Goal: Task Accomplishment & Management: Use online tool/utility

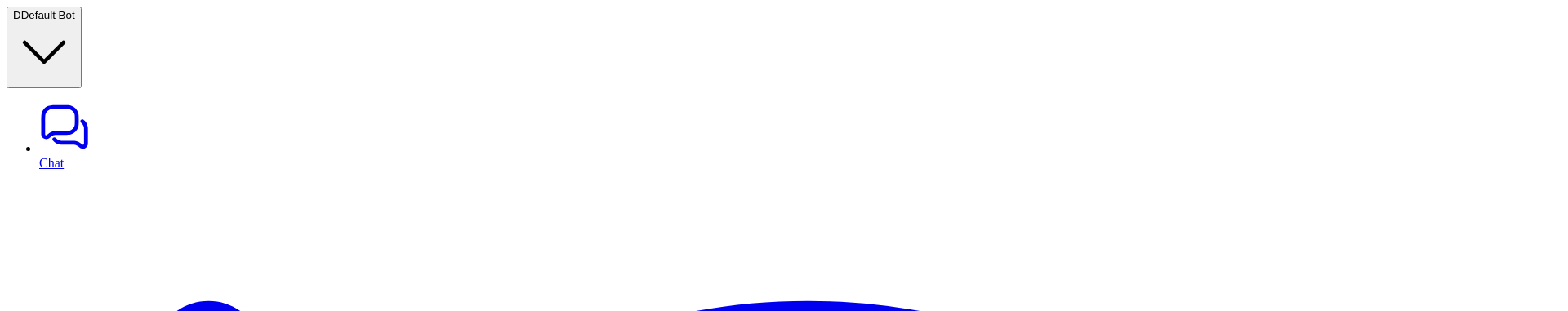
scroll to position [172, 0]
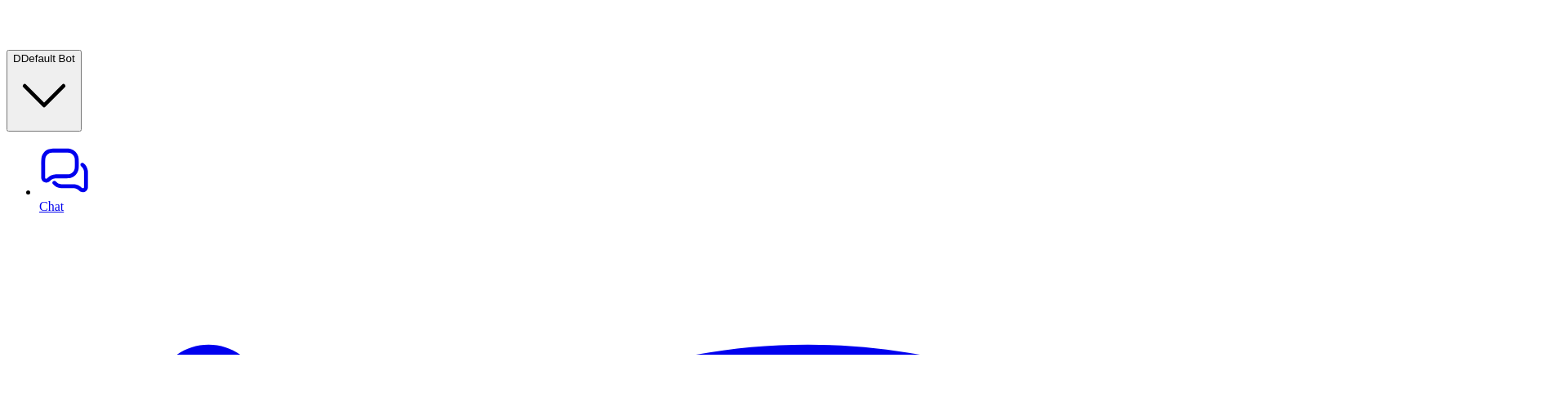
scroll to position [112, 0]
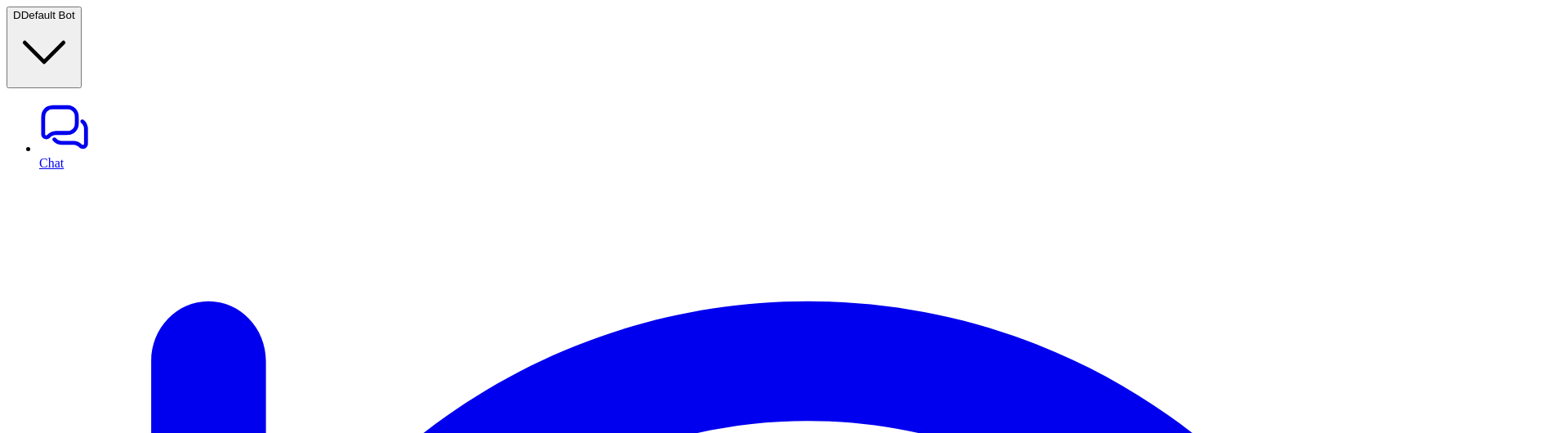
scroll to position [43, 0]
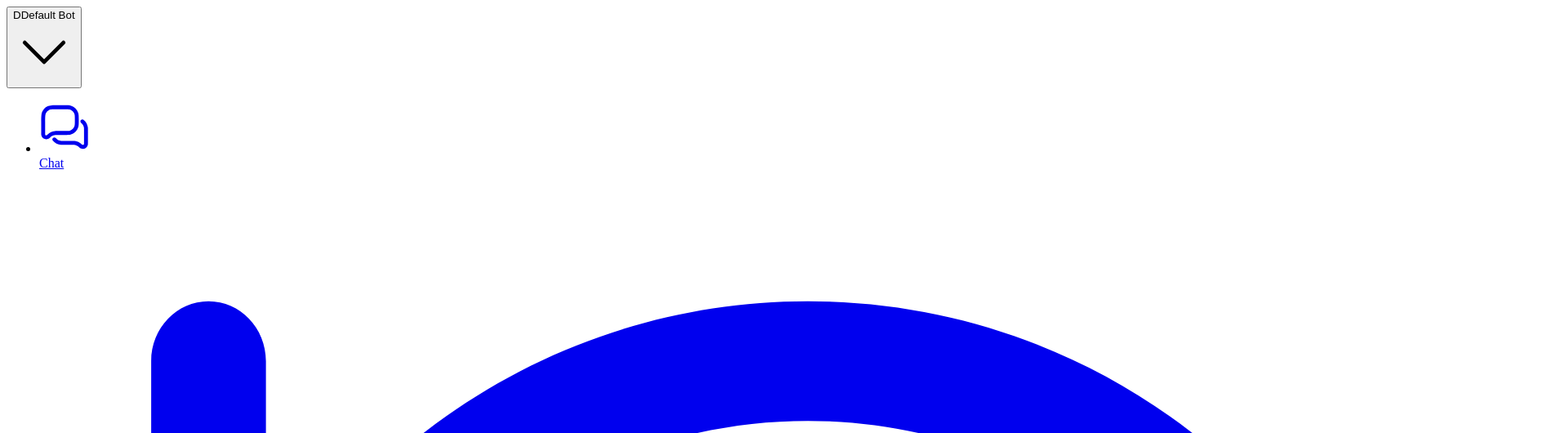
scroll to position [2, 0]
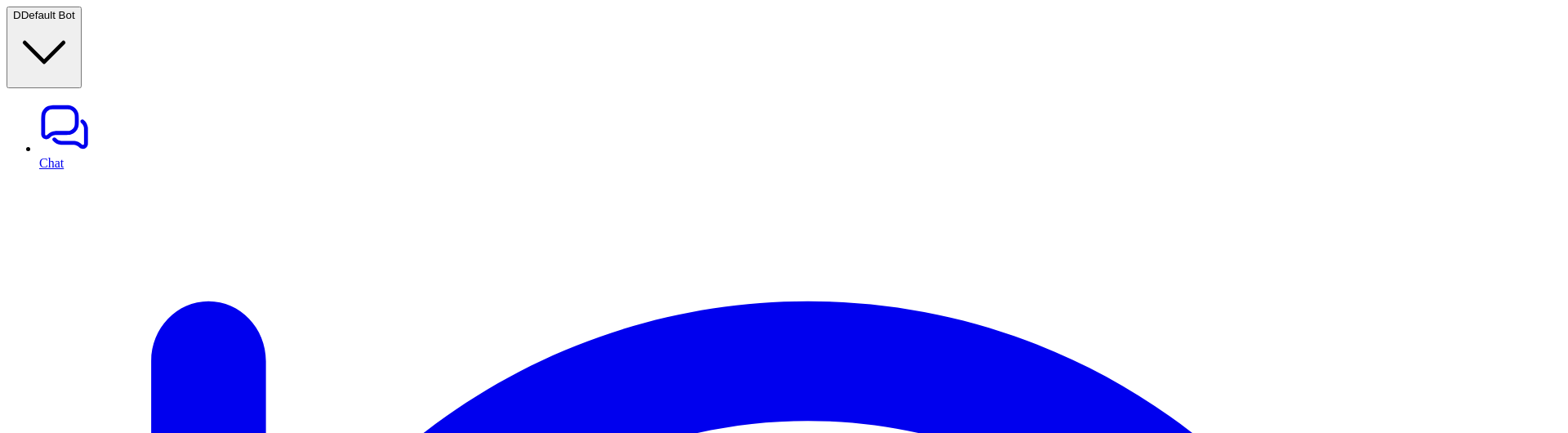
scroll to position [0, 0]
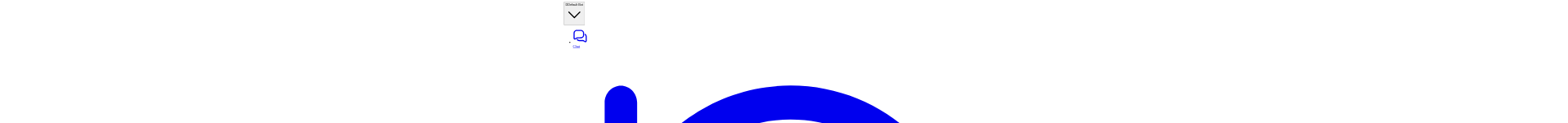
scroll to position [45, 0]
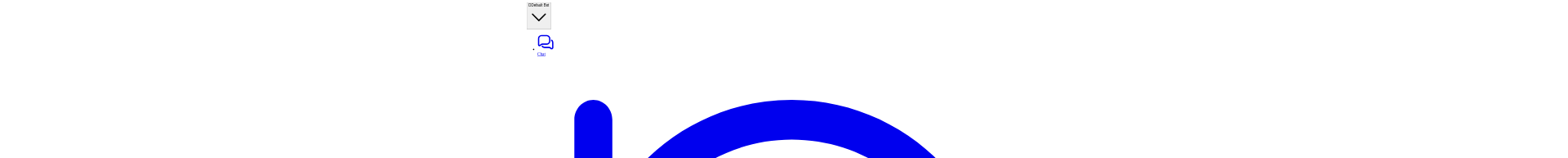
scroll to position [0, 0]
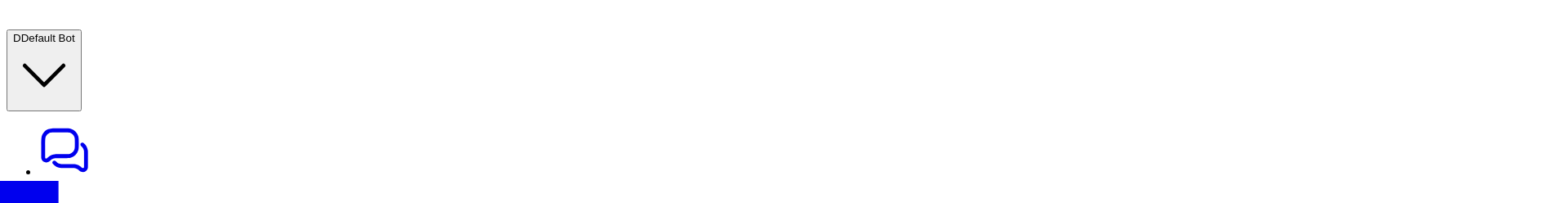
scroll to position [11, 0]
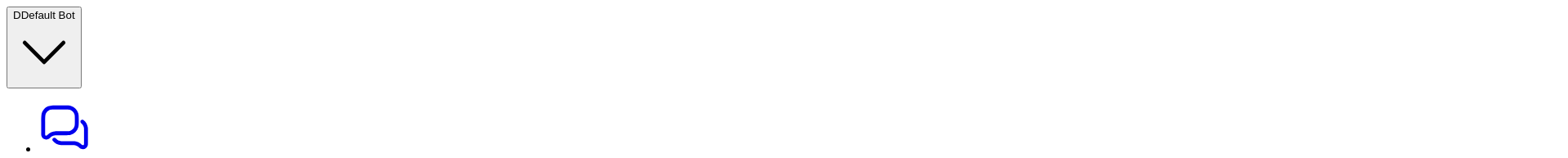
drag, startPoint x: 678, startPoint y: 157, endPoint x: 663, endPoint y: 360, distance: 203.6
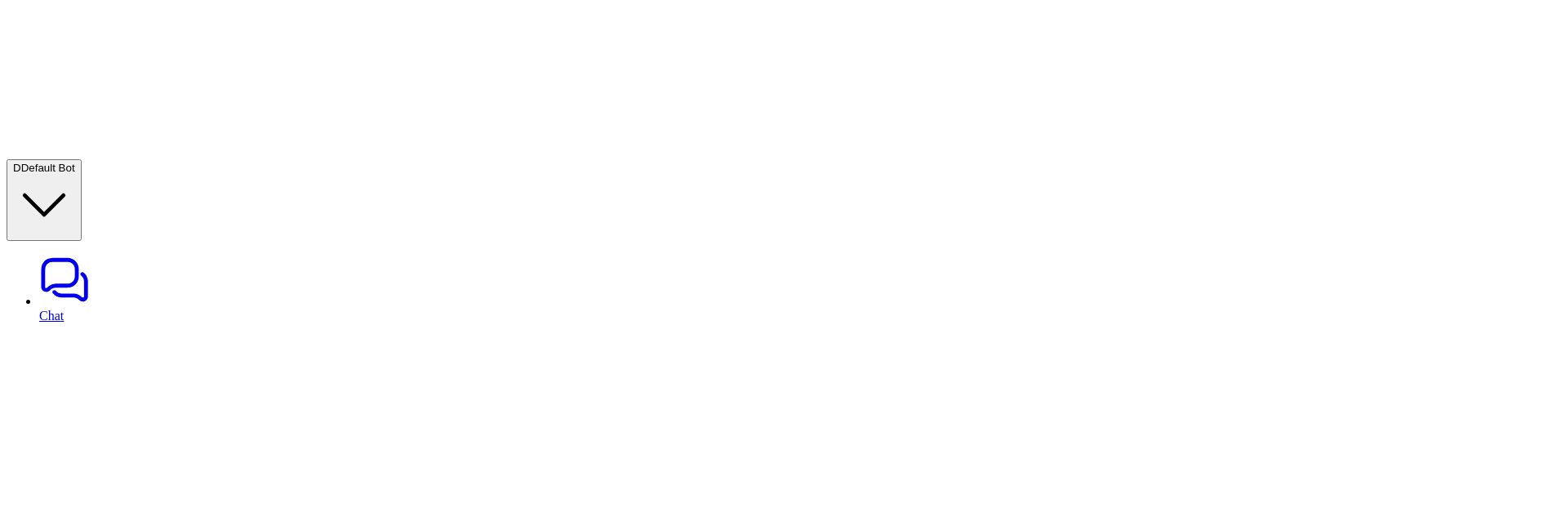
scroll to position [0, 0]
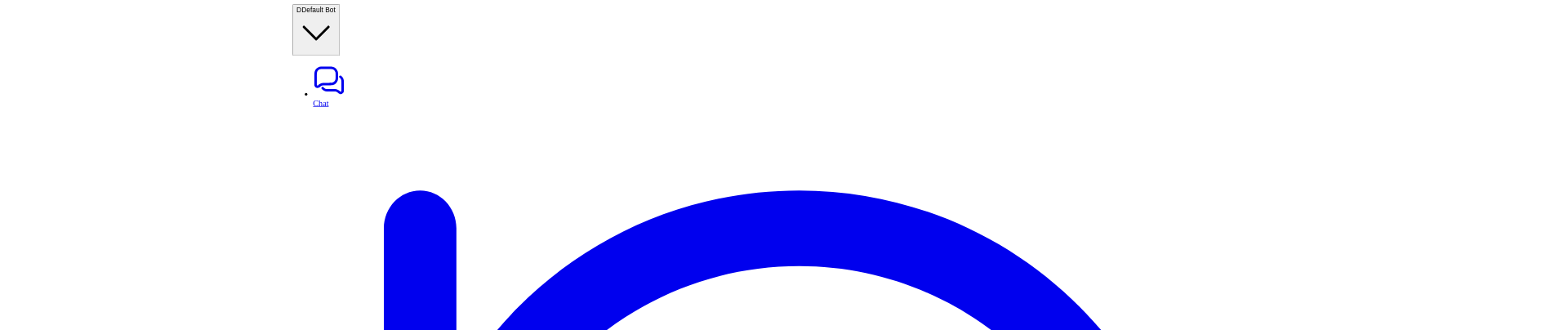
scroll to position [11, 0]
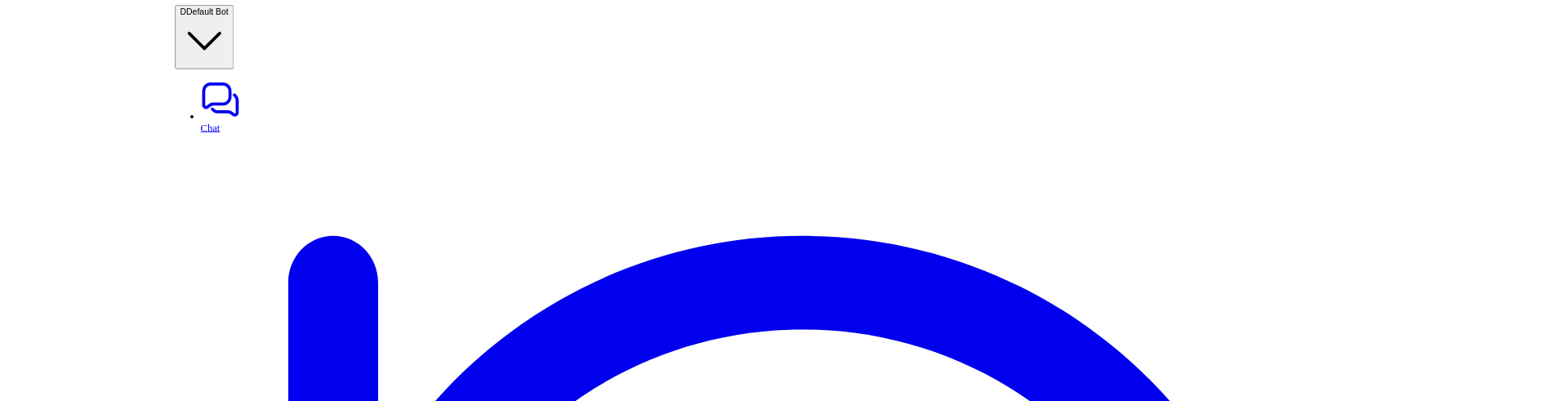
scroll to position [23, 0]
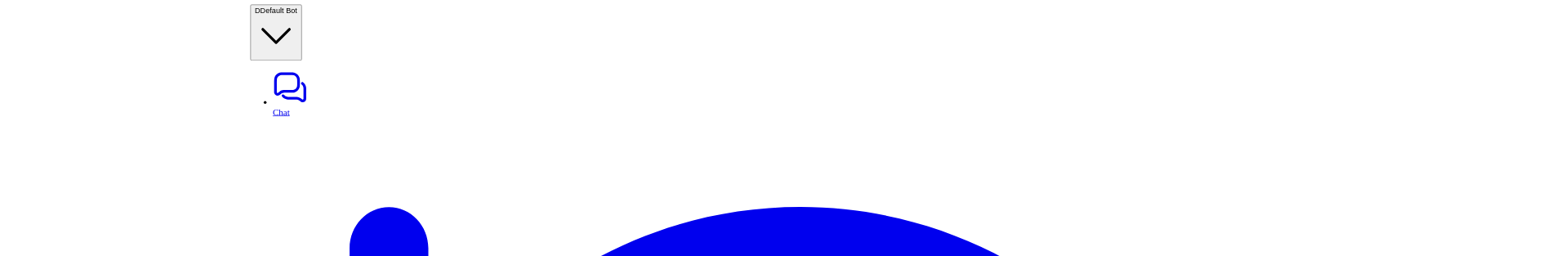
scroll to position [137, 0]
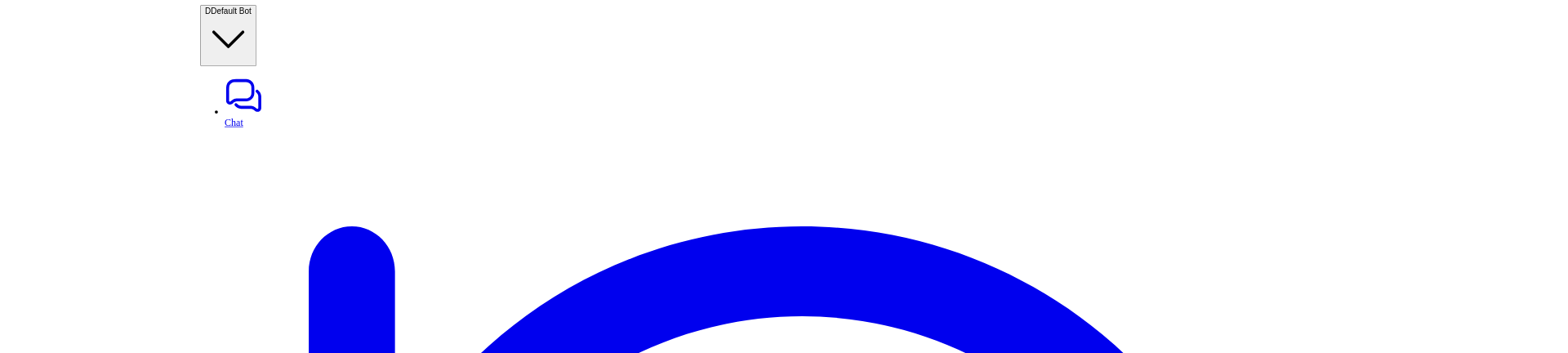
scroll to position [64, 0]
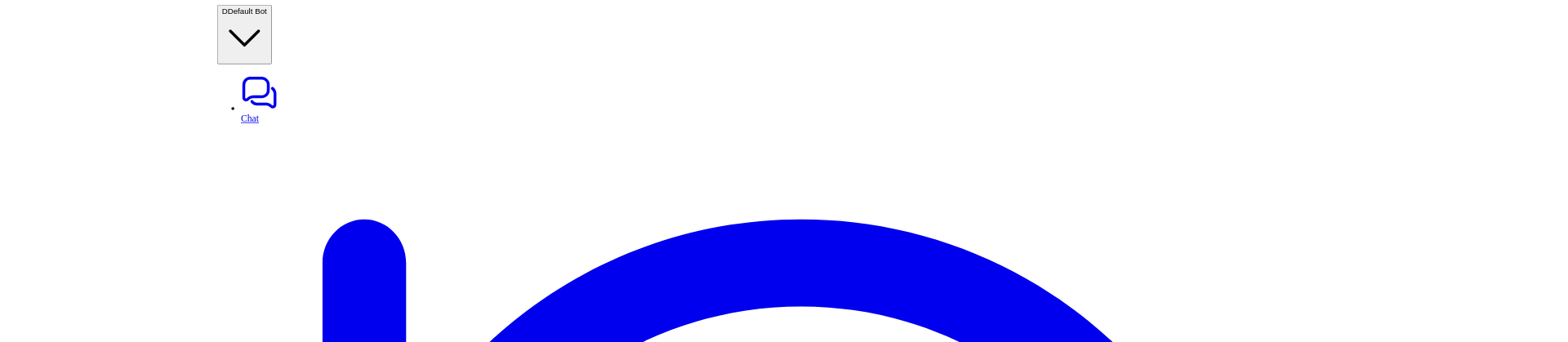
scroll to position [206, 0]
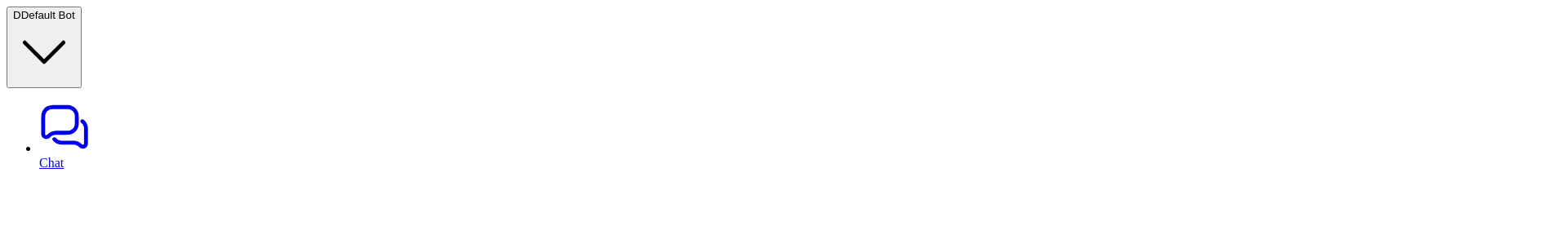
drag, startPoint x: 770, startPoint y: 247, endPoint x: 787, endPoint y: 410, distance: 163.9
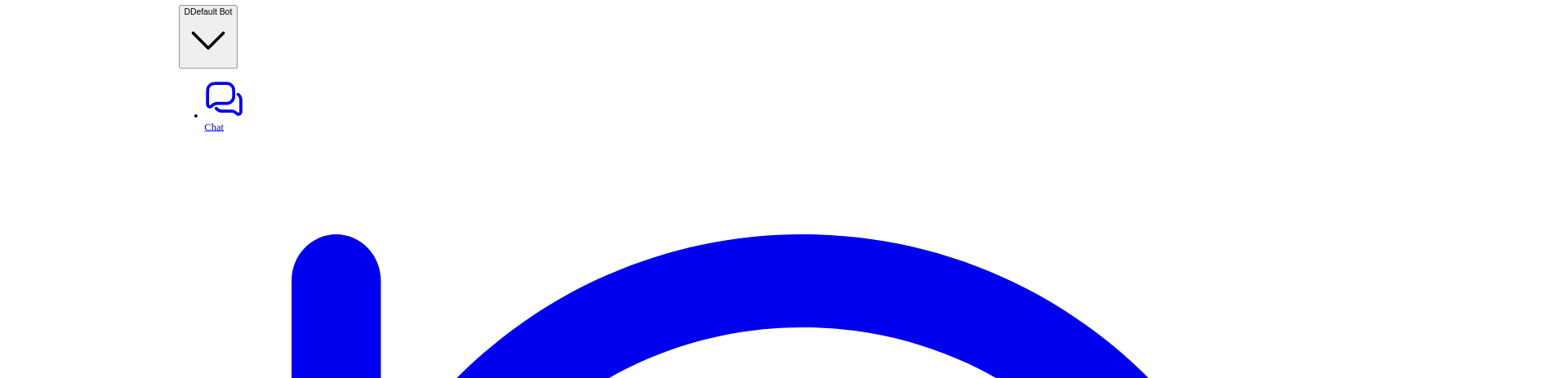
scroll to position [37, 0]
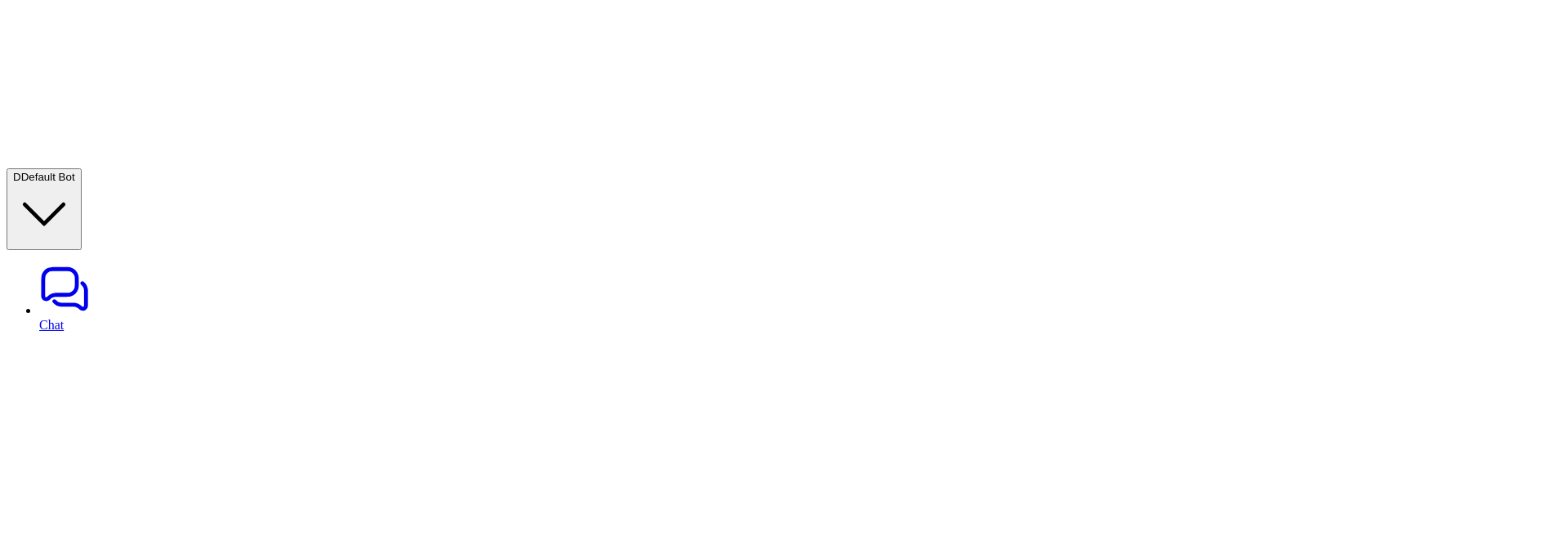
scroll to position [132, 0]
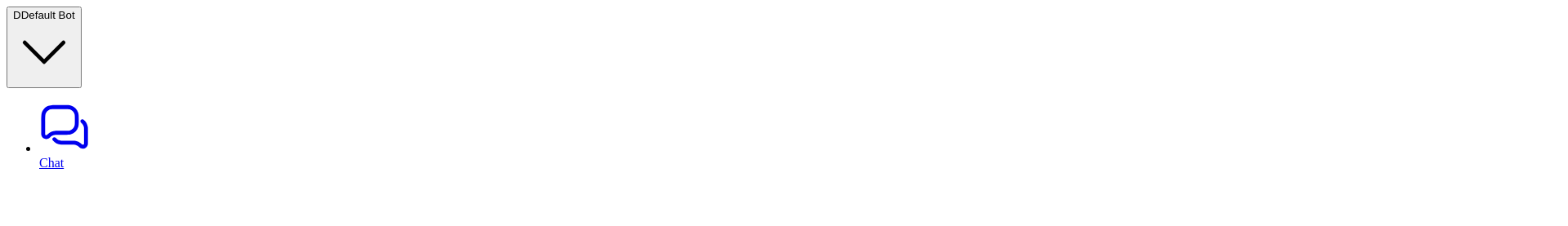
drag, startPoint x: 817, startPoint y: 225, endPoint x: 833, endPoint y: 339, distance: 115.1
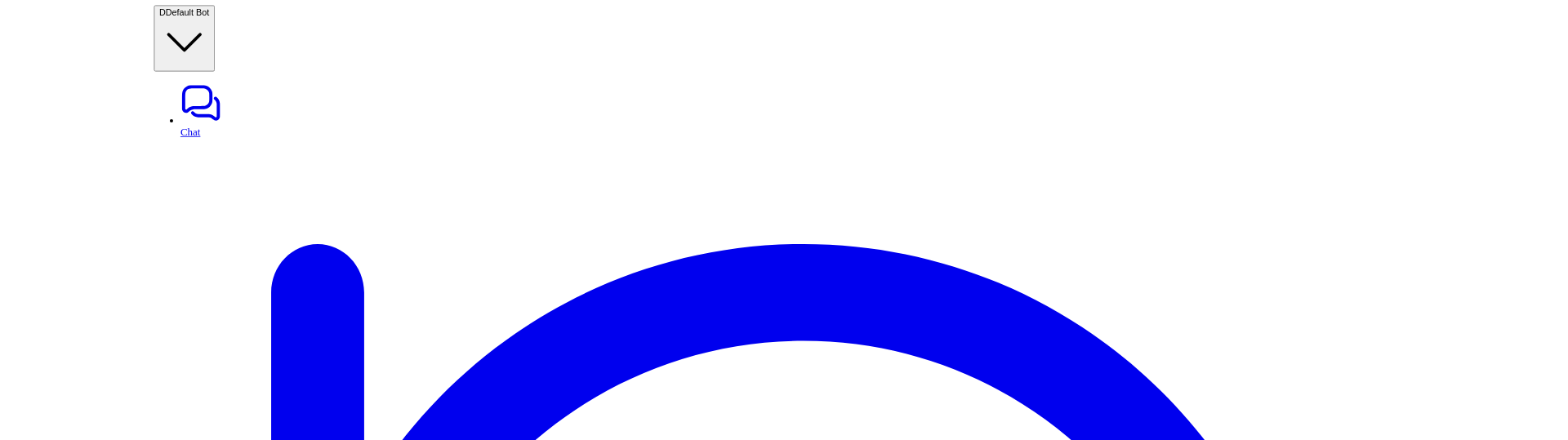
scroll to position [0, 0]
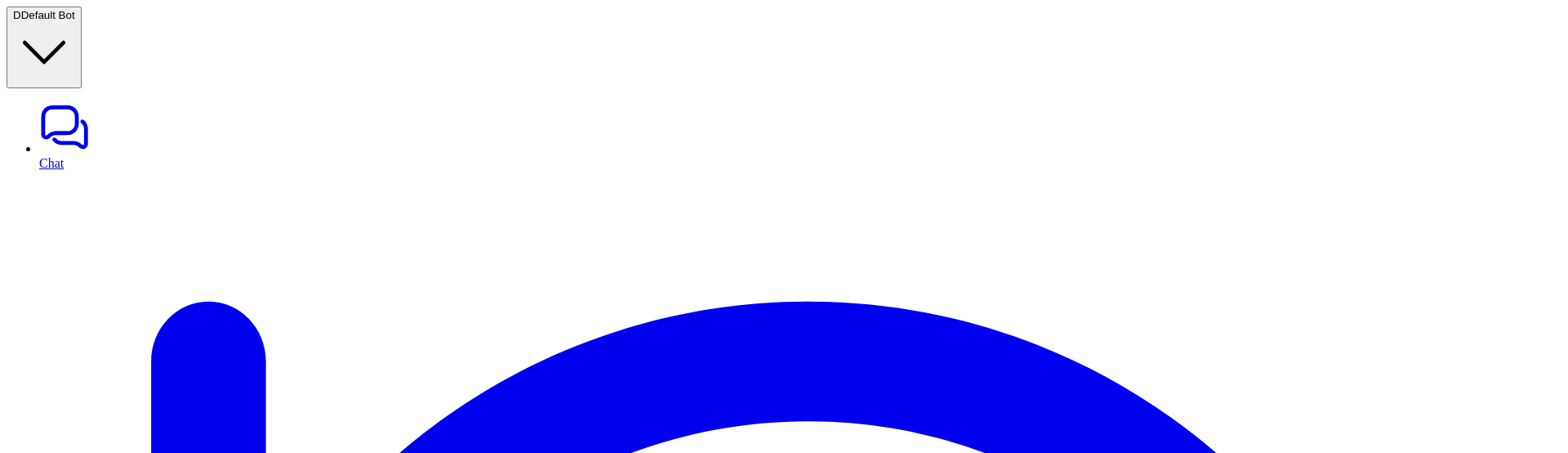
scroll to position [81, 0]
drag, startPoint x: 441, startPoint y: 406, endPoint x: 252, endPoint y: 325, distance: 205.6
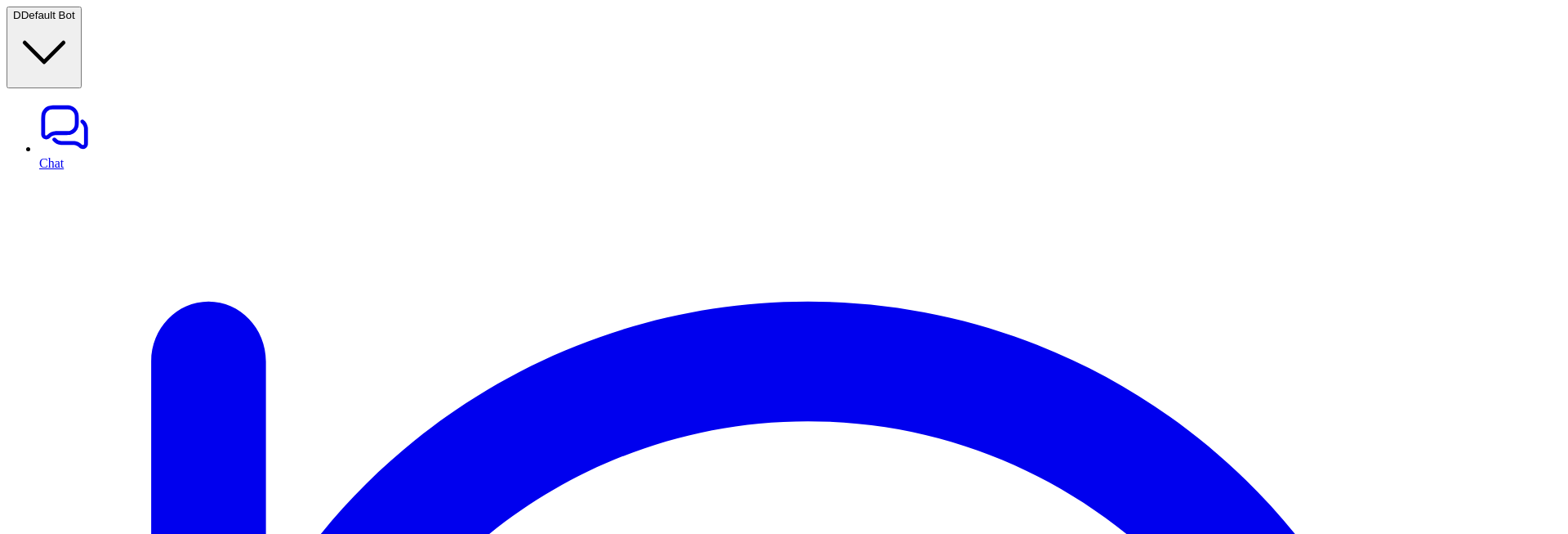
copy div "**********"
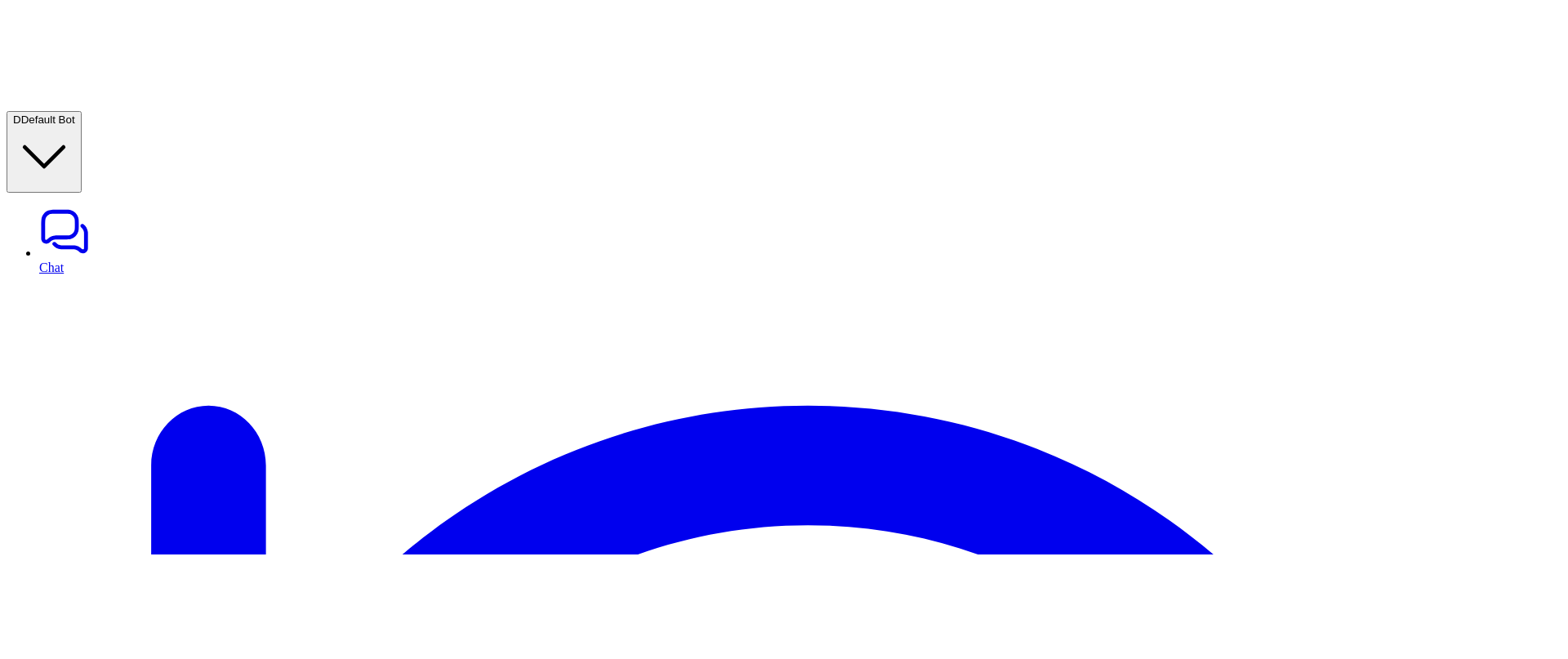
scroll to position [55, 0]
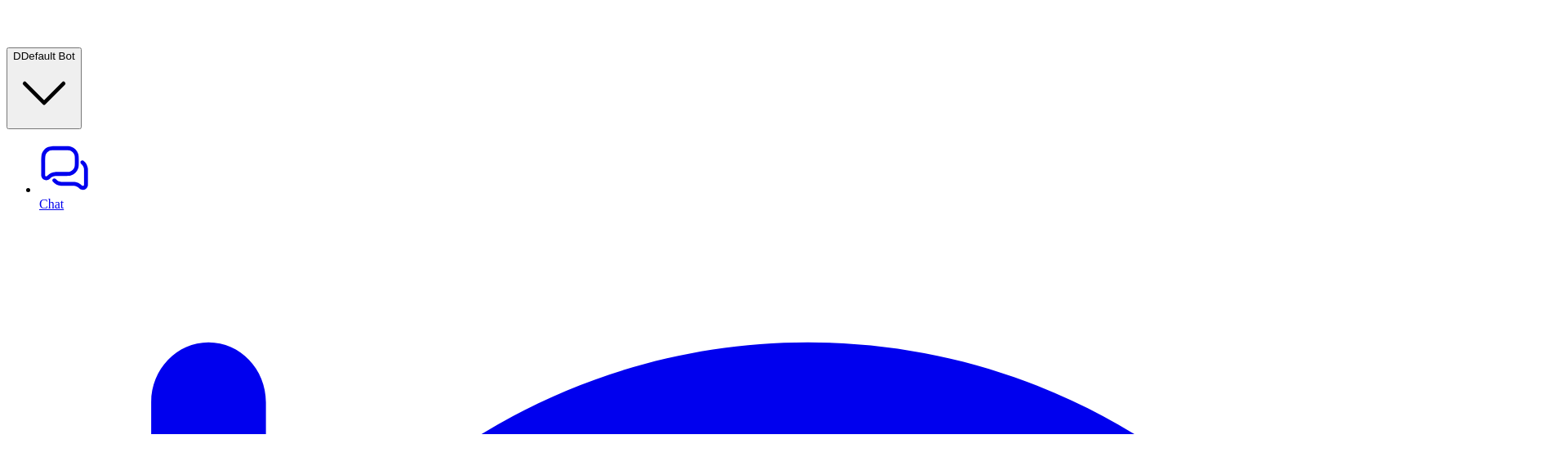
scroll to position [0, 0]
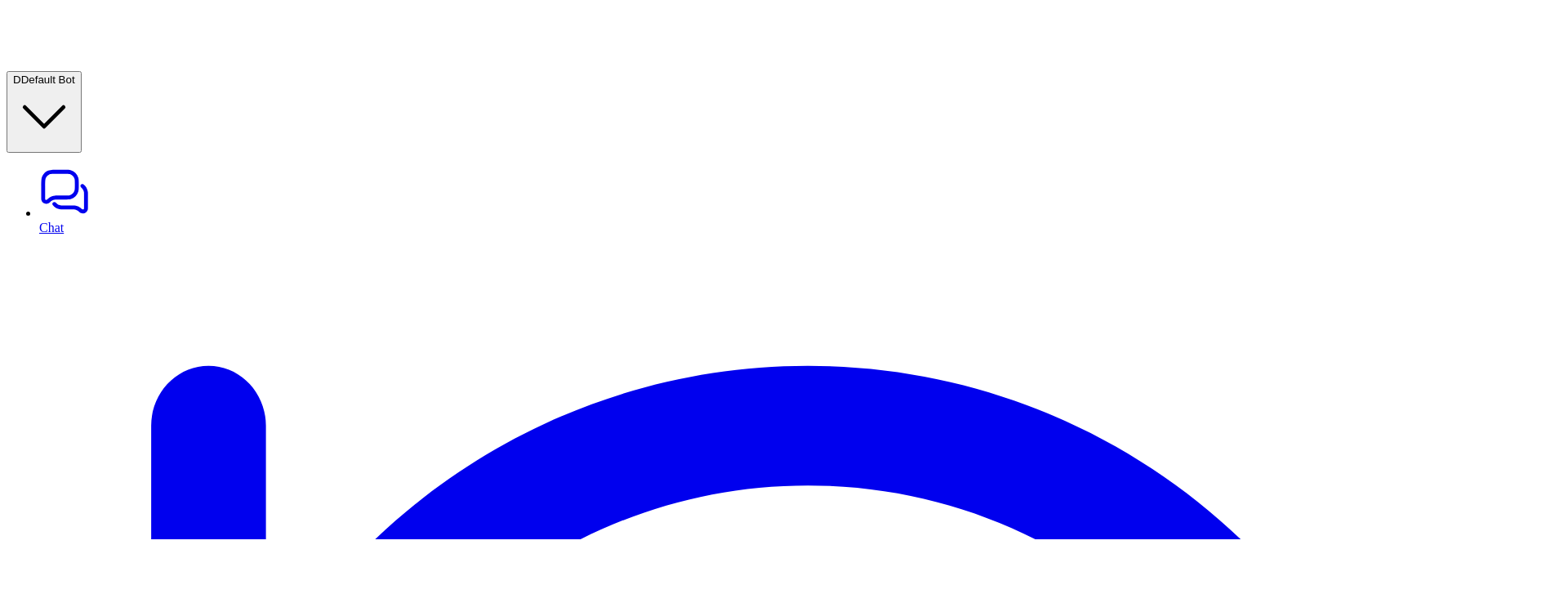
scroll to position [72, 0]
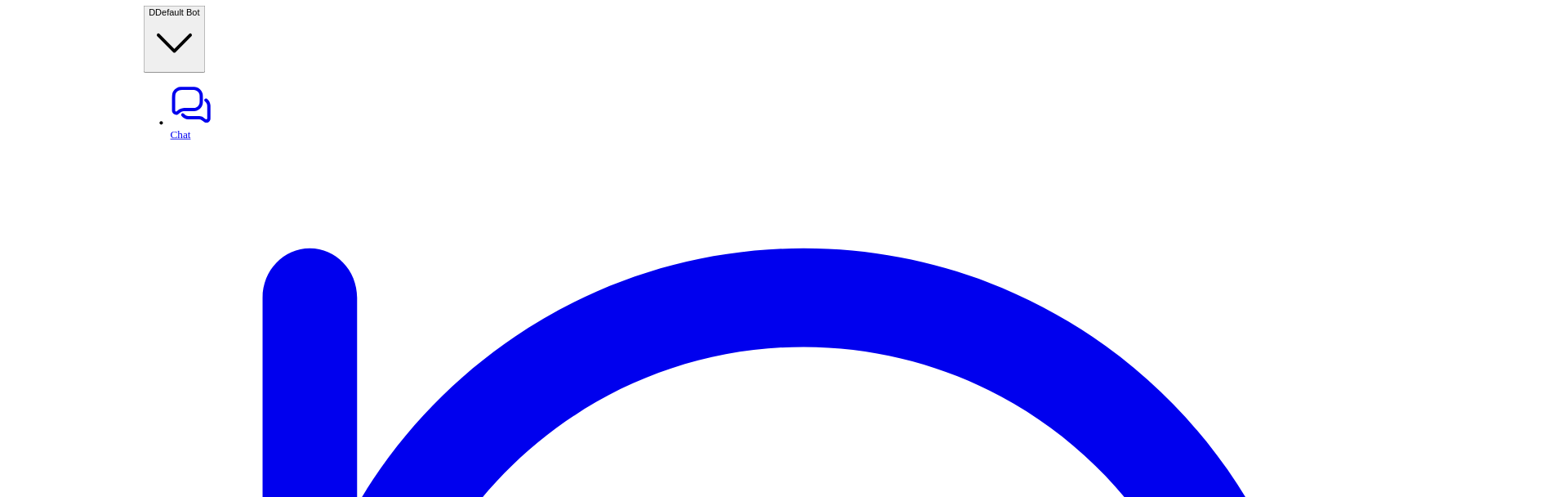
scroll to position [0, 0]
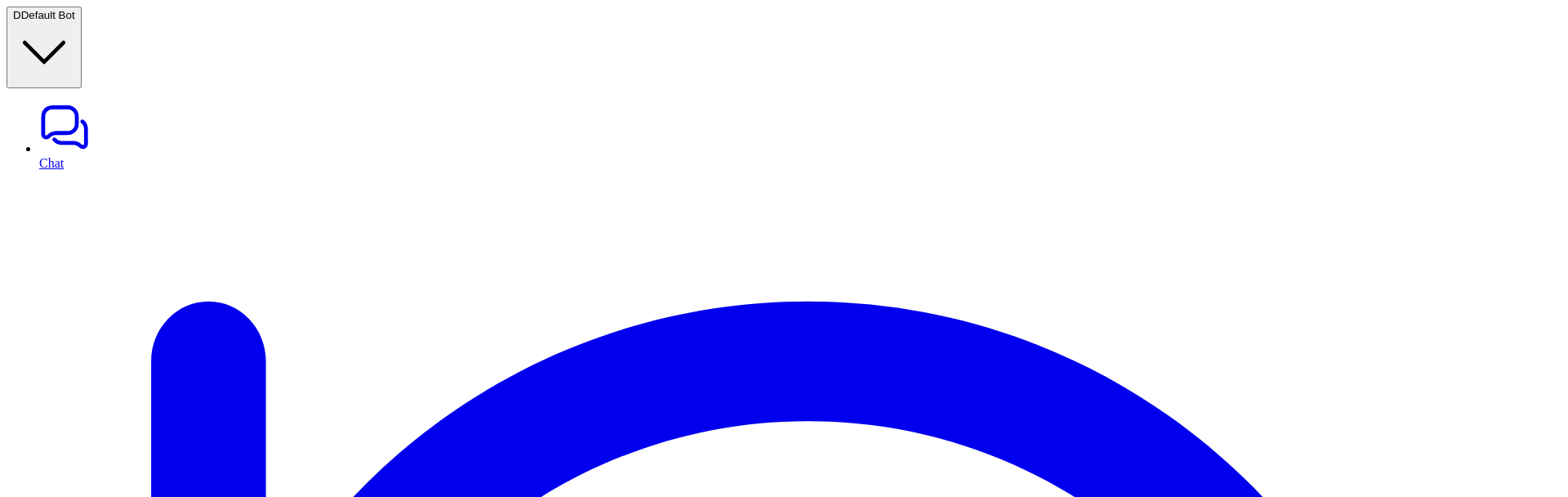
type input "***"
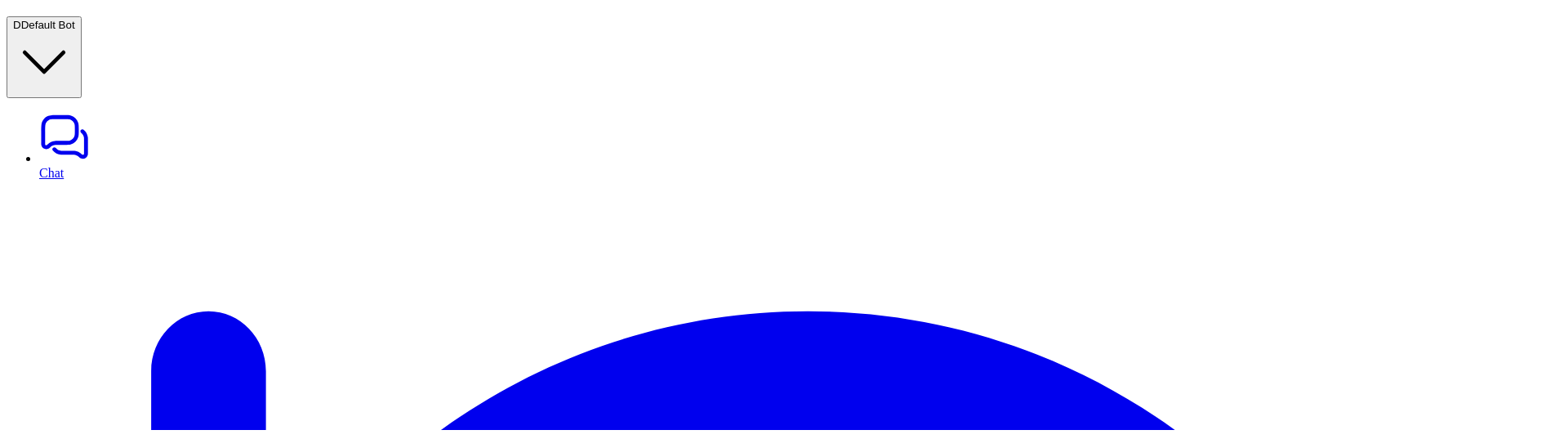
scroll to position [101, 0]
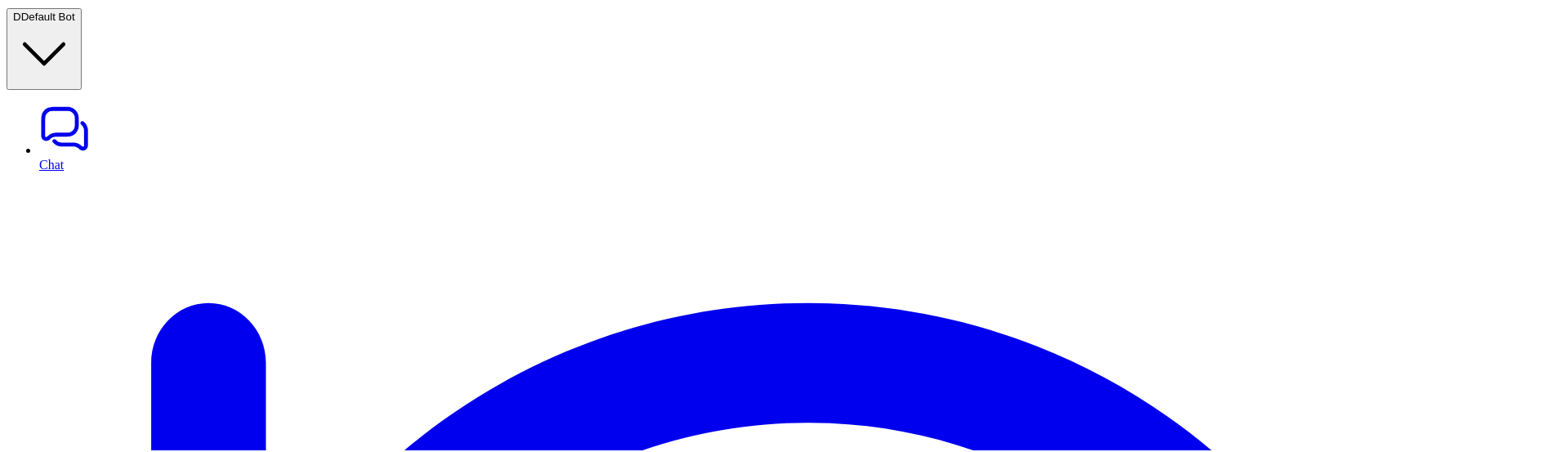
scroll to position [69, 0]
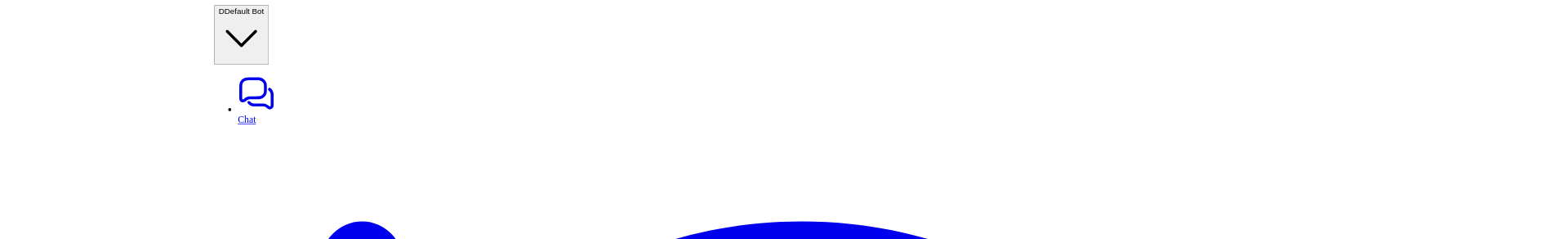
scroll to position [101, 0]
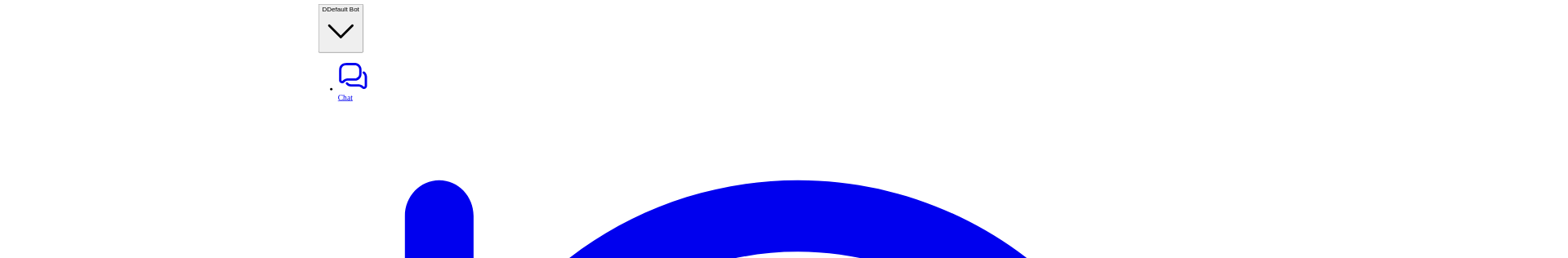
scroll to position [170, 0]
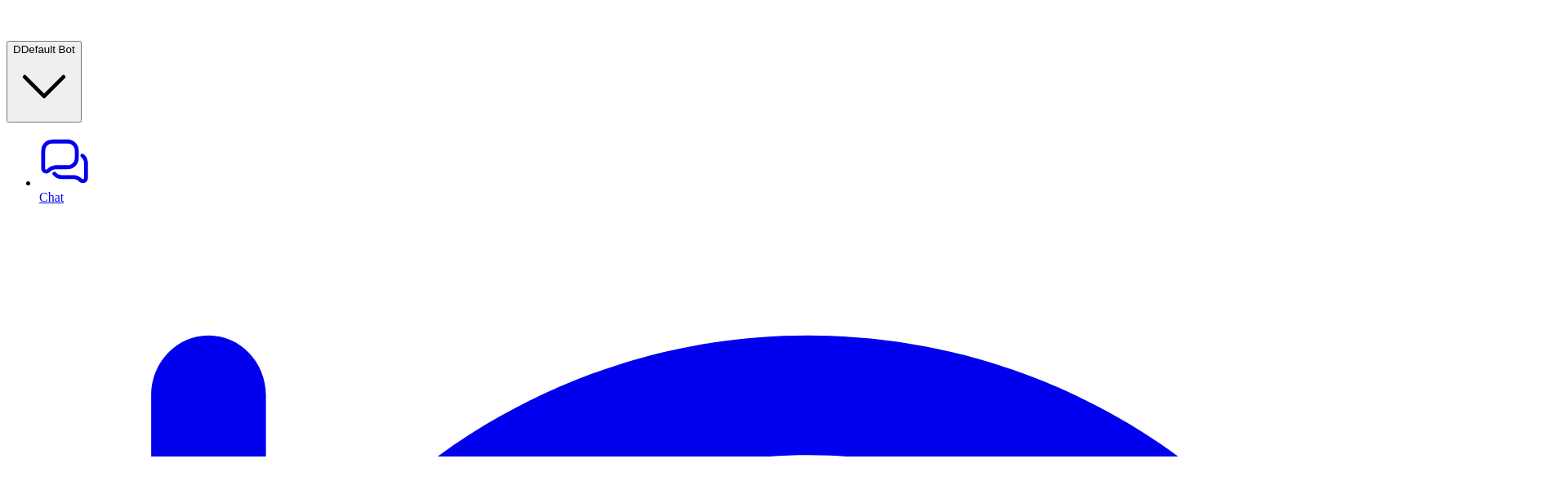
scroll to position [98, 0]
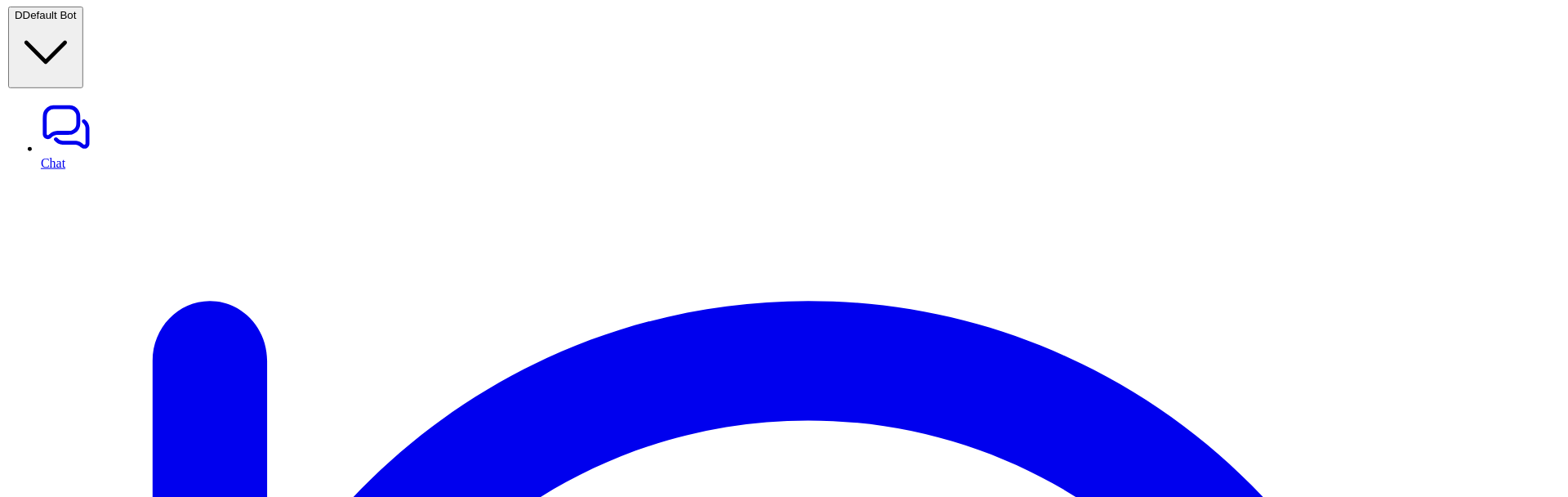
scroll to position [47, 0]
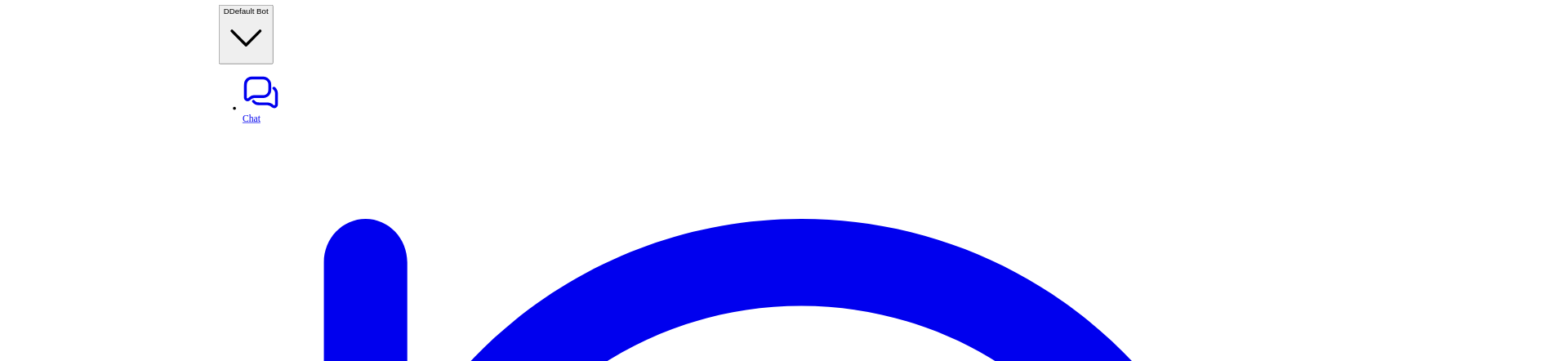
scroll to position [98, 0]
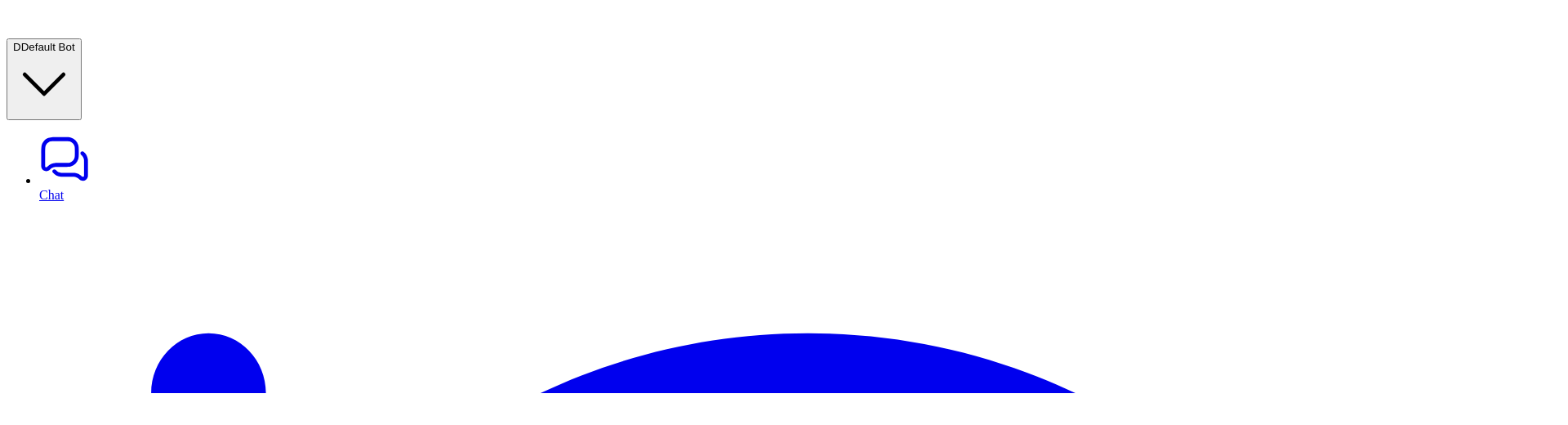
scroll to position [195, 0]
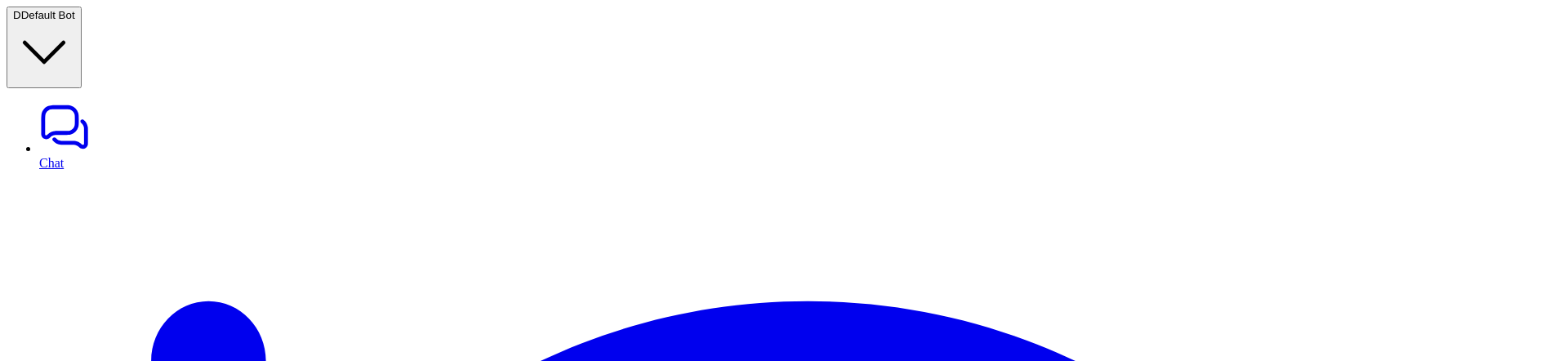
type input "*"
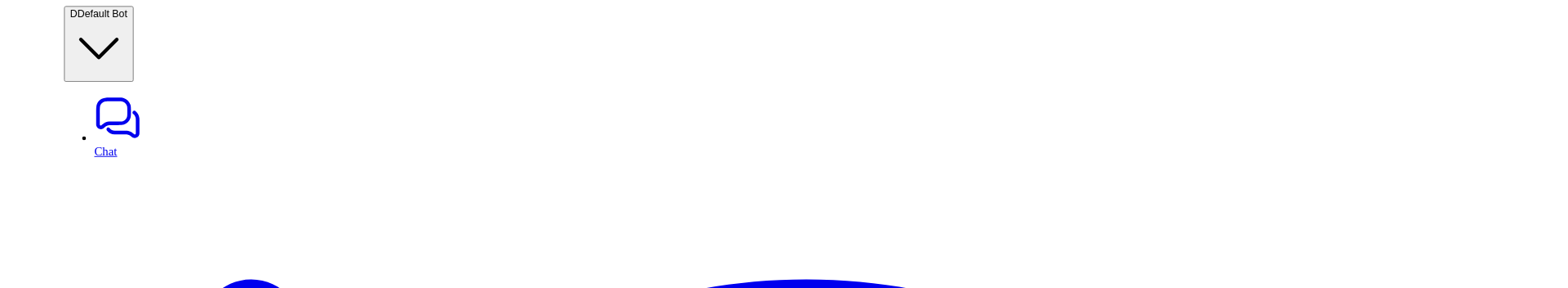
scroll to position [241, 0]
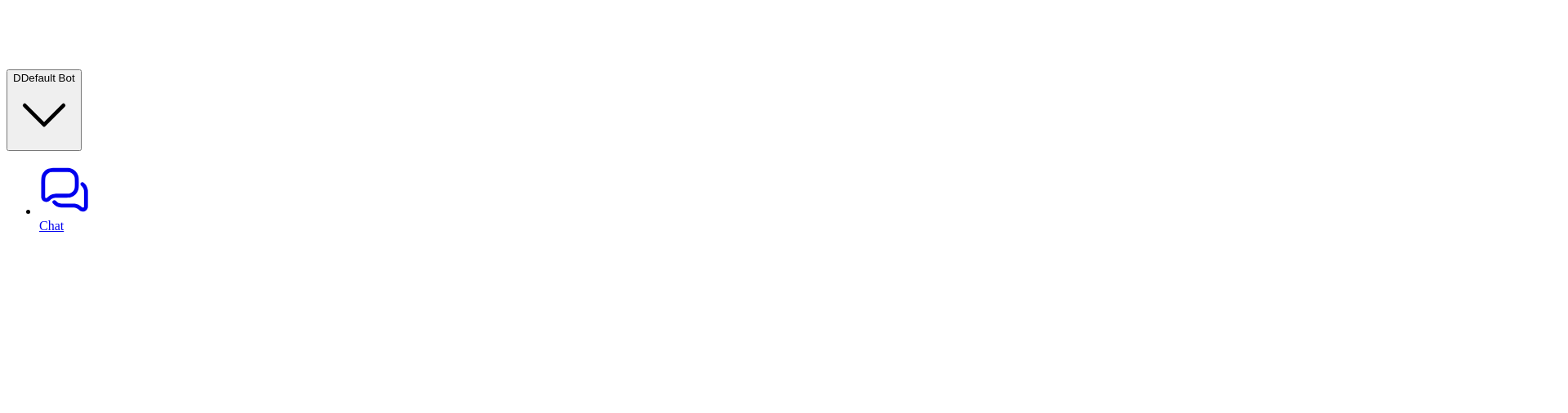
scroll to position [236, 0]
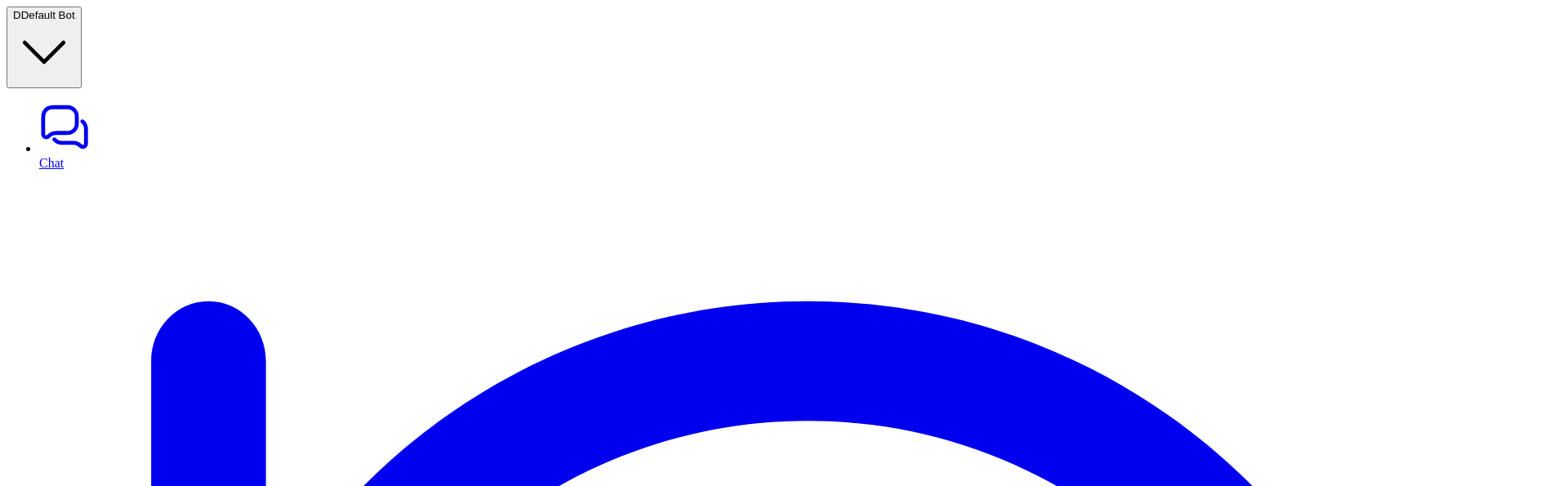
scroll to position [159, 0]
